Goal: Use online tool/utility: Utilize a website feature to perform a specific function

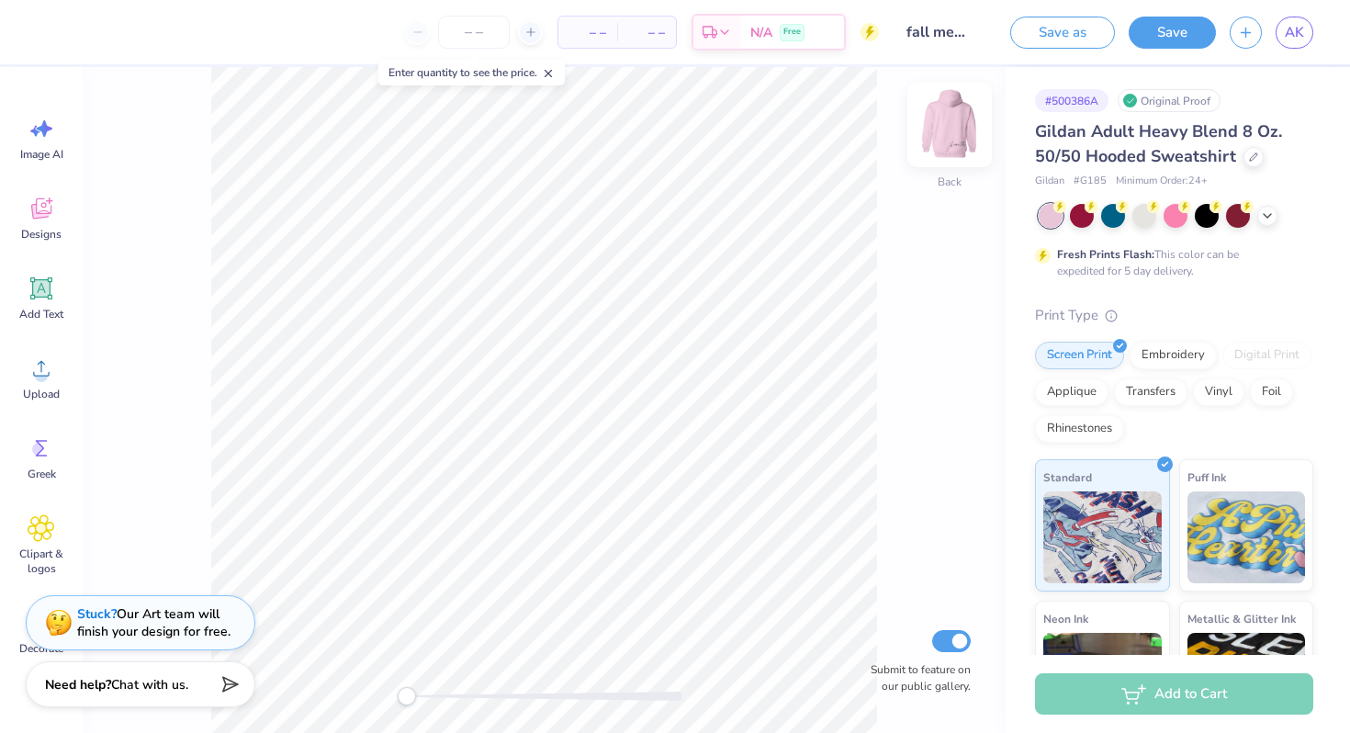
click at [938, 106] on img at bounding box center [949, 124] width 73 height 73
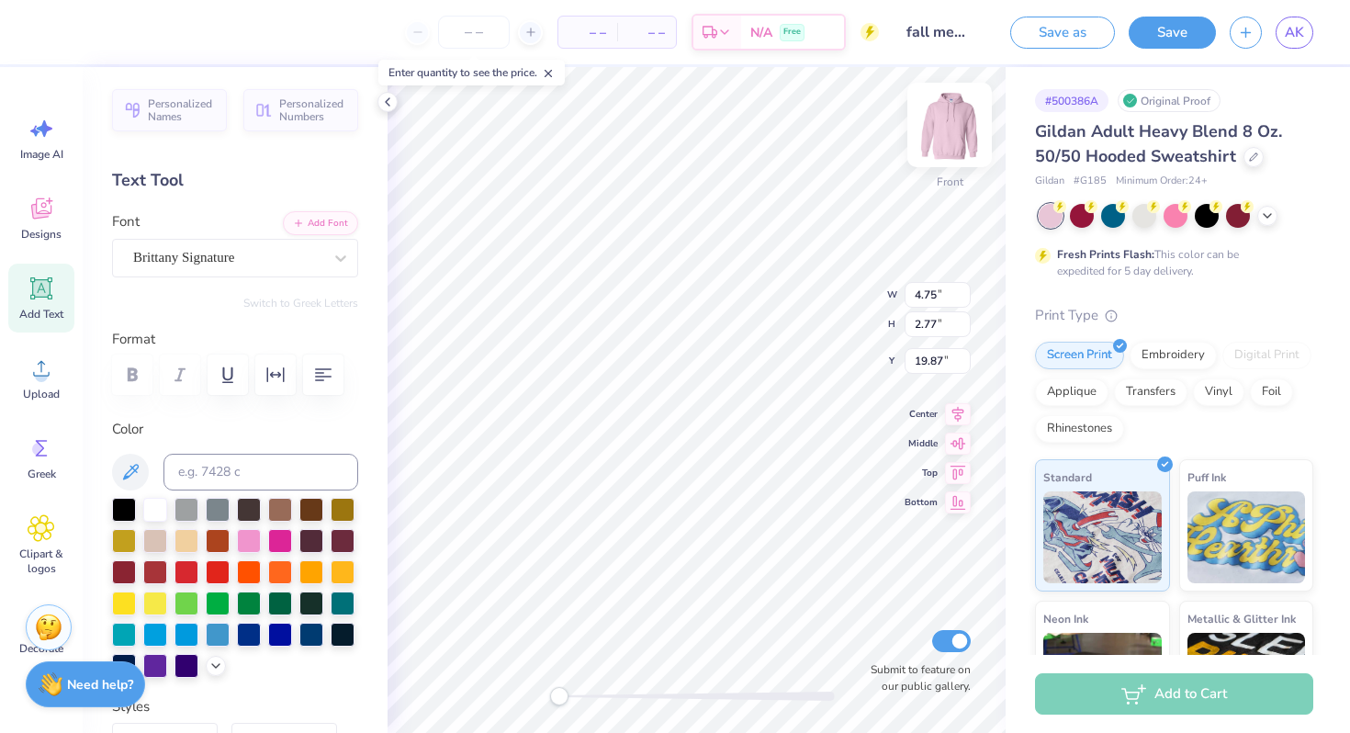
type input "2.57"
type input "2.62"
type input "20.02"
type input "4.75"
type input "2.77"
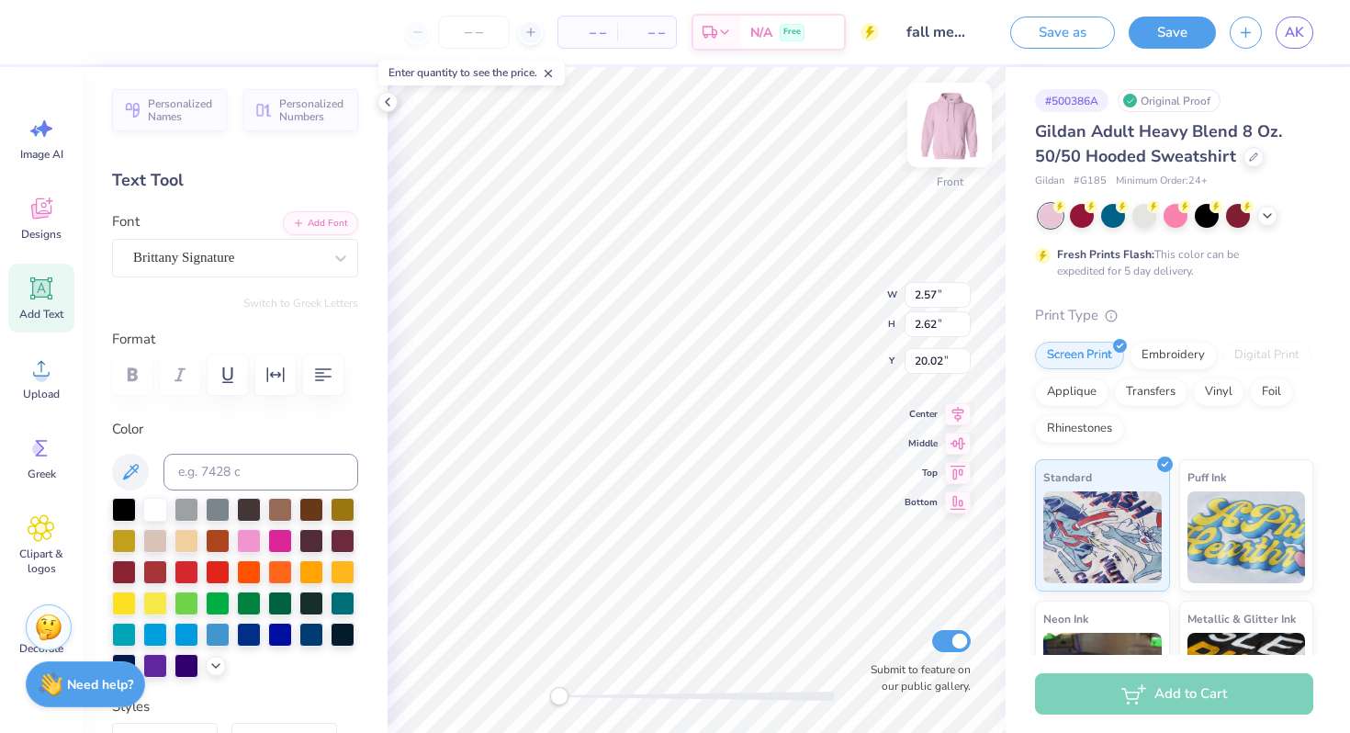
type input "19.87"
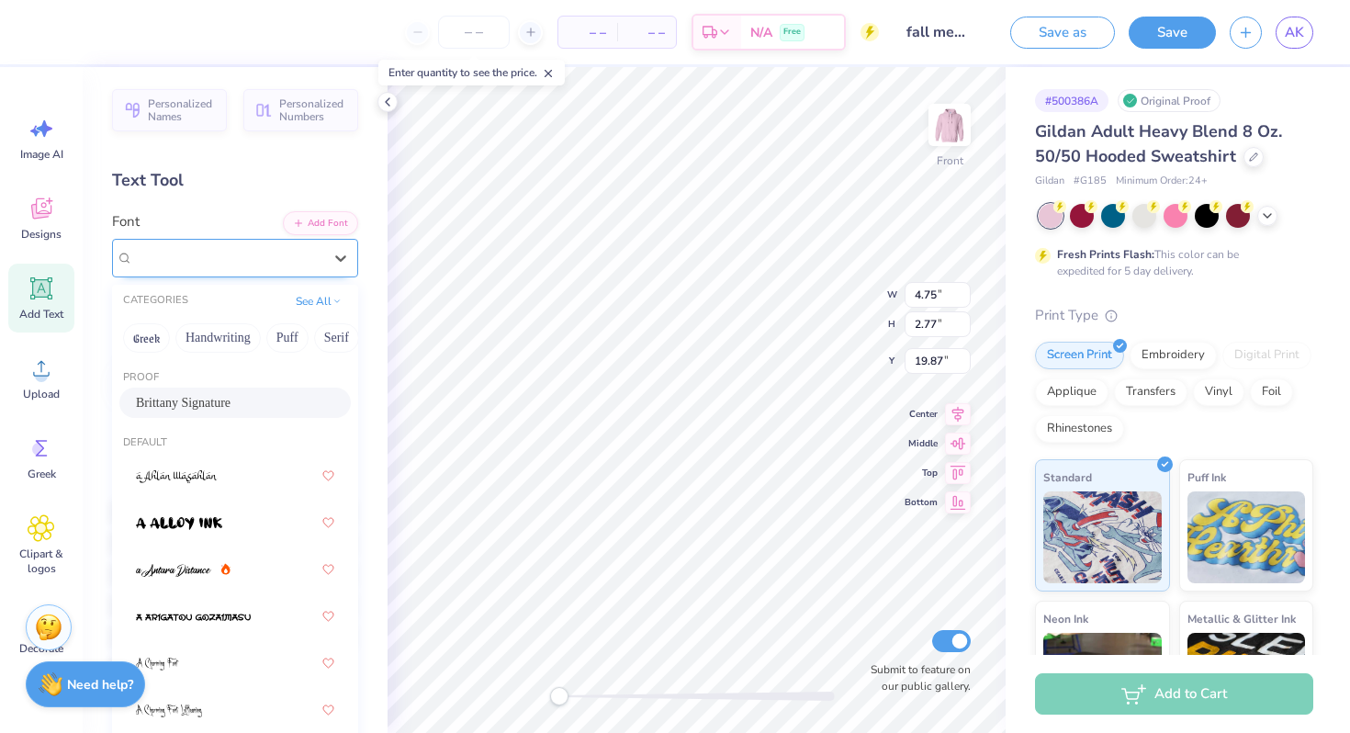
click at [281, 261] on div "Brittany Signature" at bounding box center [227, 257] width 193 height 28
